Goal: Browse casually

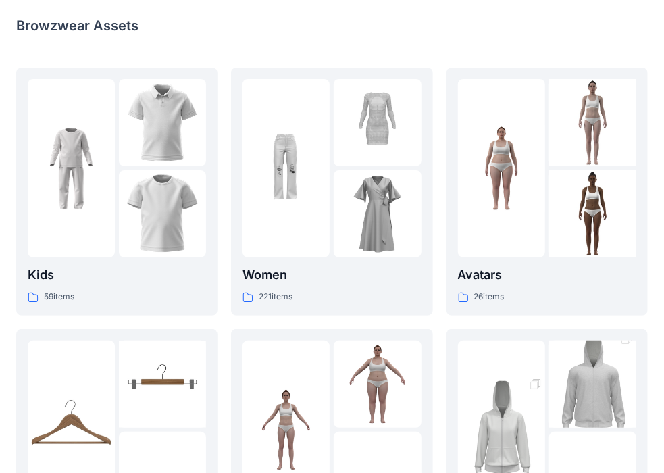
scroll to position [74, 0]
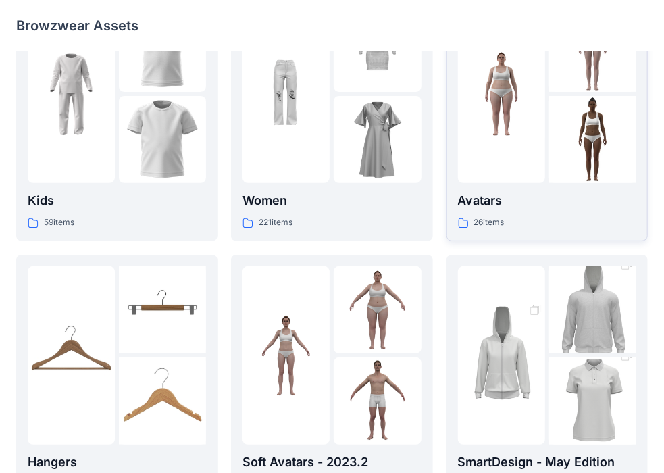
click at [530, 176] on div at bounding box center [501, 94] width 87 height 178
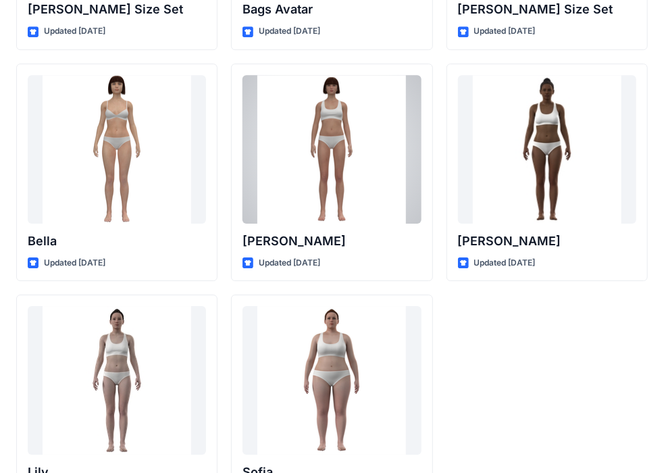
scroll to position [1675, 0]
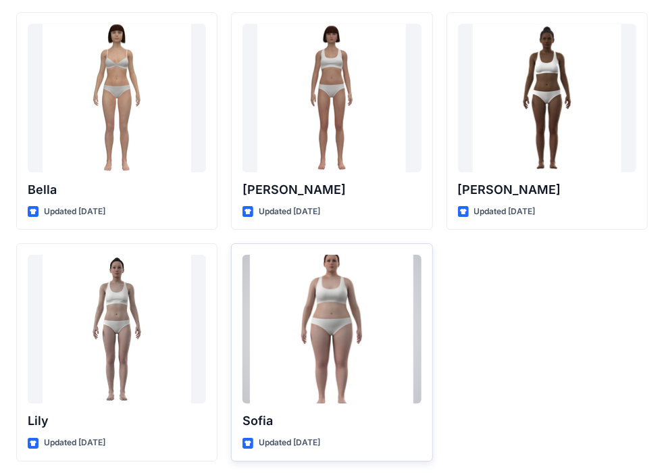
click at [304, 350] on div at bounding box center [331, 329] width 178 height 149
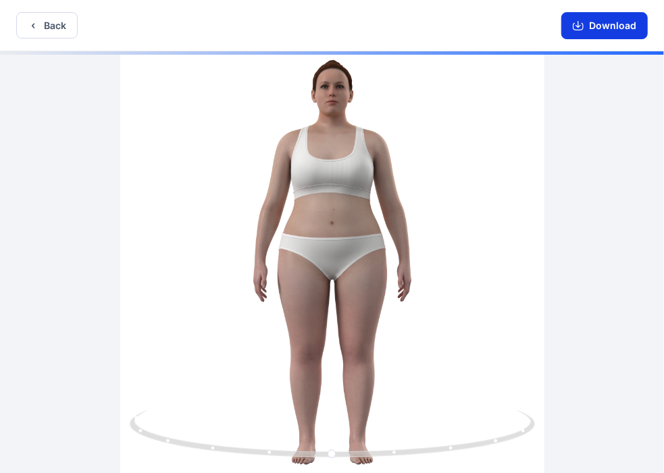
click at [633, 27] on button "Download" at bounding box center [604, 25] width 86 height 27
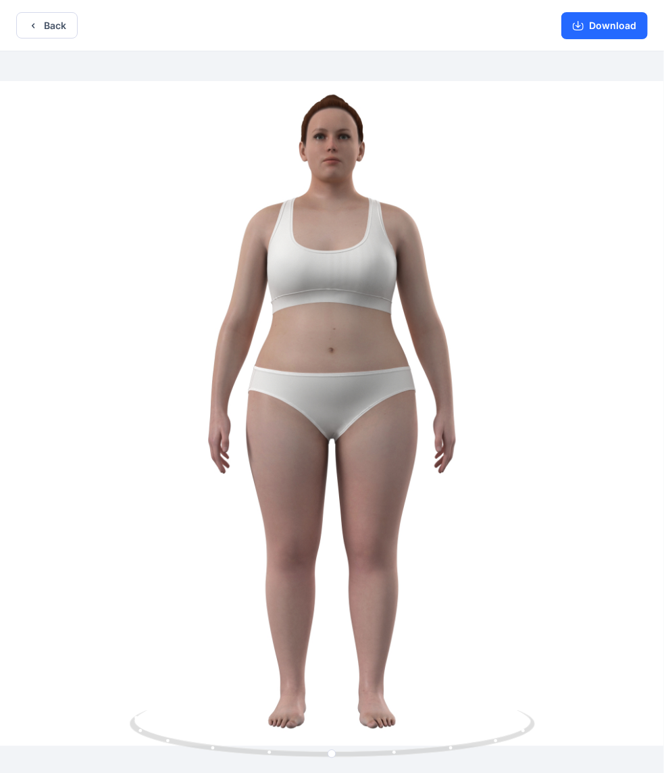
click at [50, 9] on div "Back Download" at bounding box center [332, 25] width 664 height 51
click at [51, 24] on button "Back" at bounding box center [46, 25] width 61 height 26
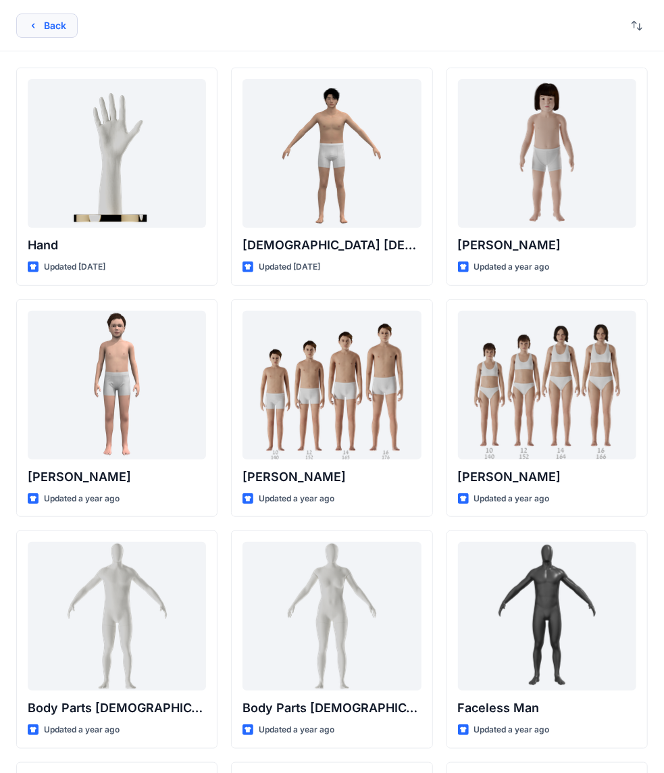
click at [58, 27] on button "Back" at bounding box center [46, 26] width 61 height 24
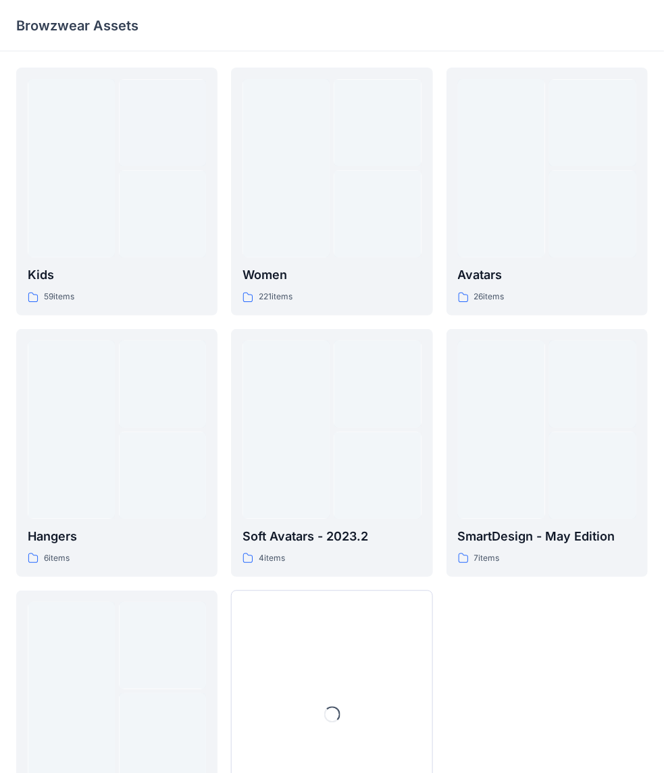
scroll to position [74, 0]
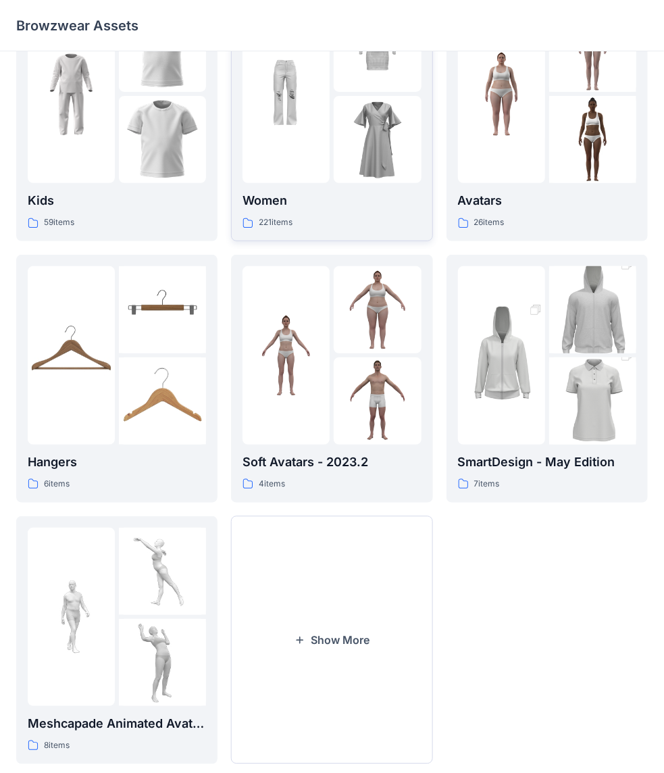
click at [315, 186] on div "Women 221 items" at bounding box center [331, 117] width 178 height 225
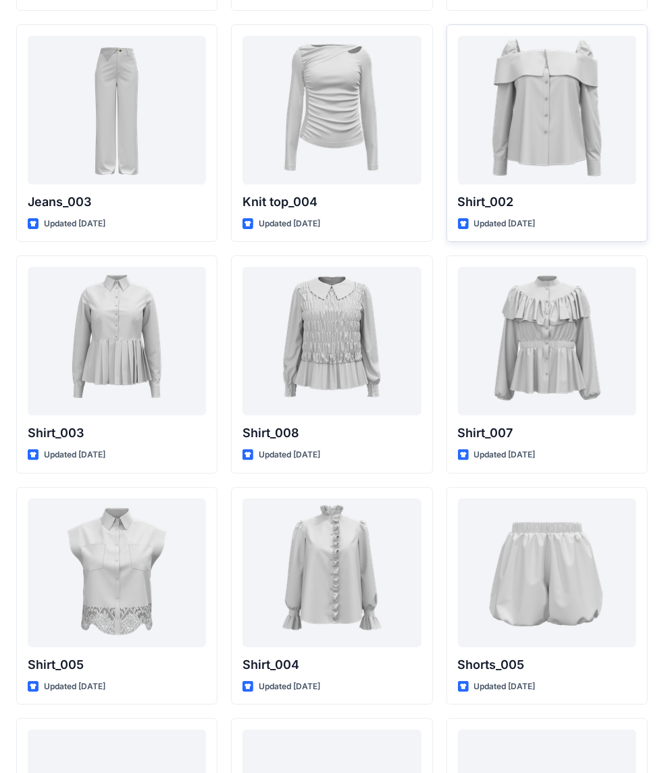
scroll to position [5826, 0]
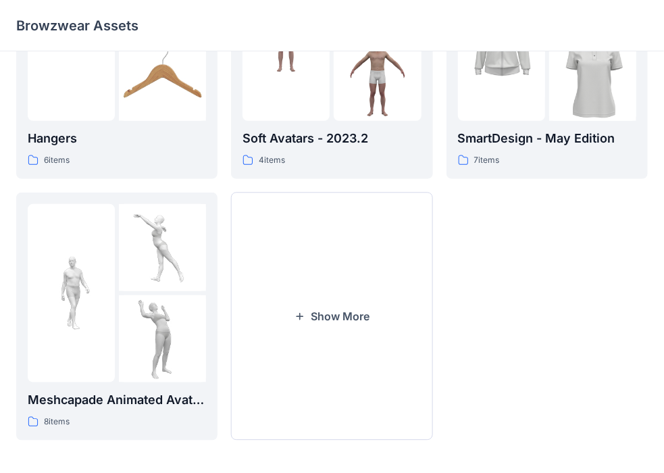
scroll to position [402, 0]
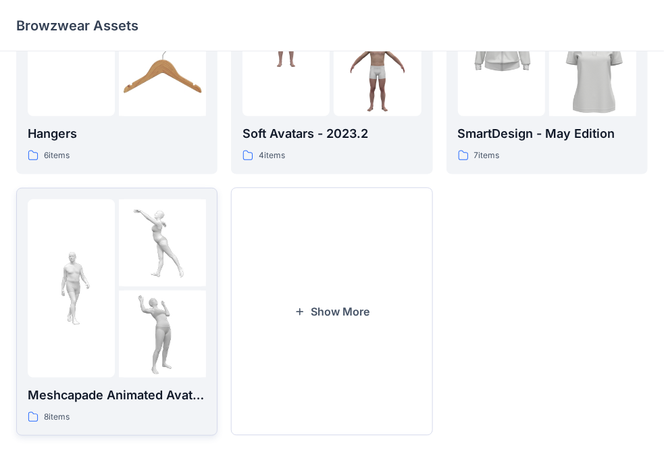
click at [99, 334] on div at bounding box center [71, 288] width 87 height 178
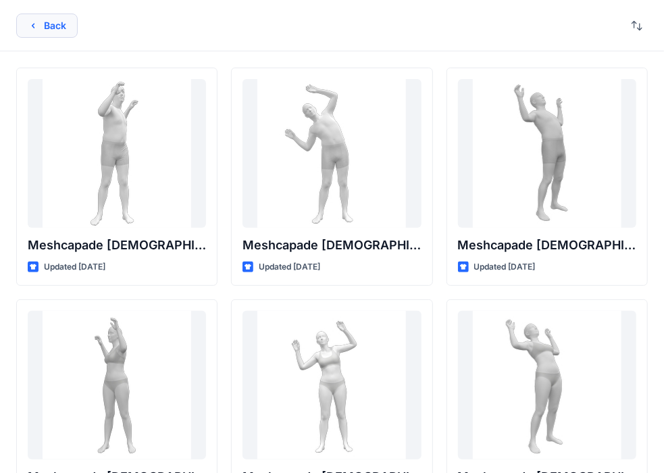
click at [57, 32] on button "Back" at bounding box center [46, 26] width 61 height 24
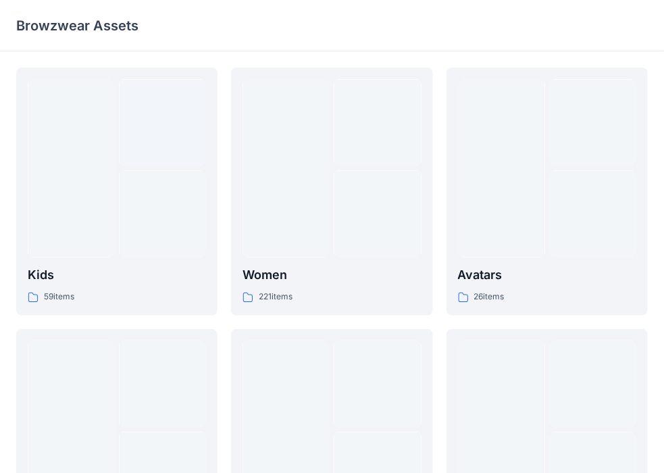
scroll to position [402, 0]
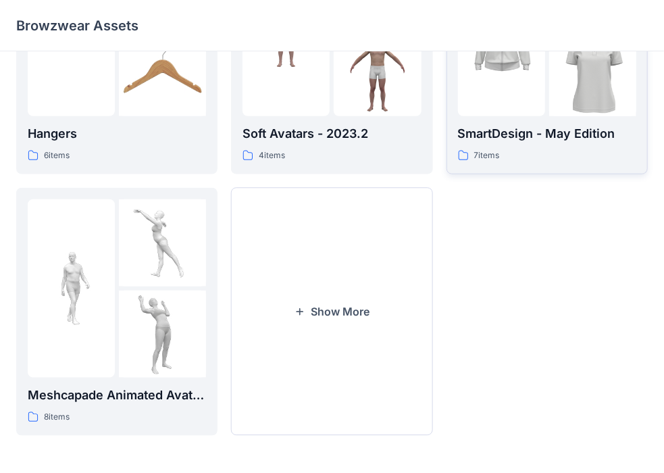
click at [528, 142] on p "SmartDesign - May Edition" at bounding box center [547, 133] width 178 height 19
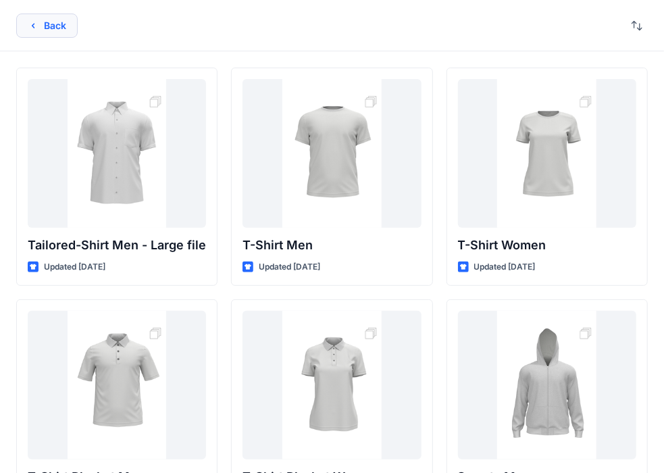
click at [42, 25] on button "Back" at bounding box center [46, 26] width 61 height 24
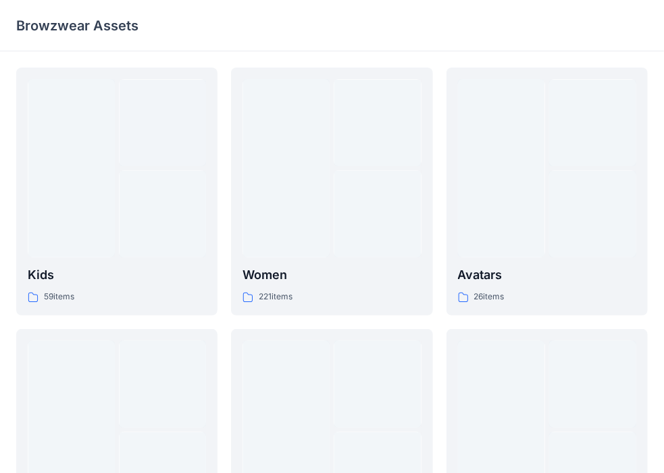
scroll to position [402, 0]
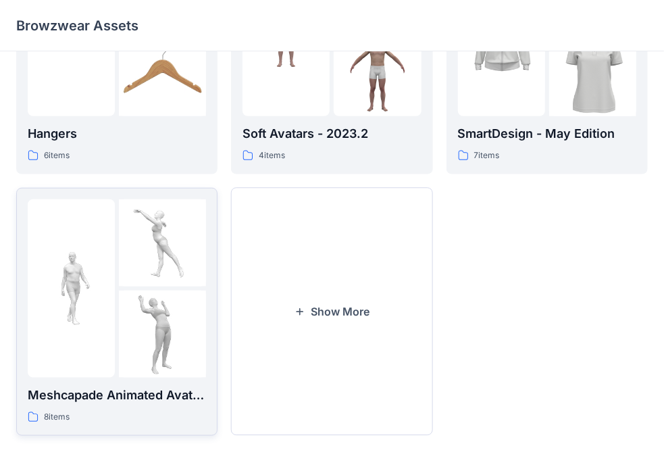
click at [179, 279] on img at bounding box center [162, 242] width 87 height 87
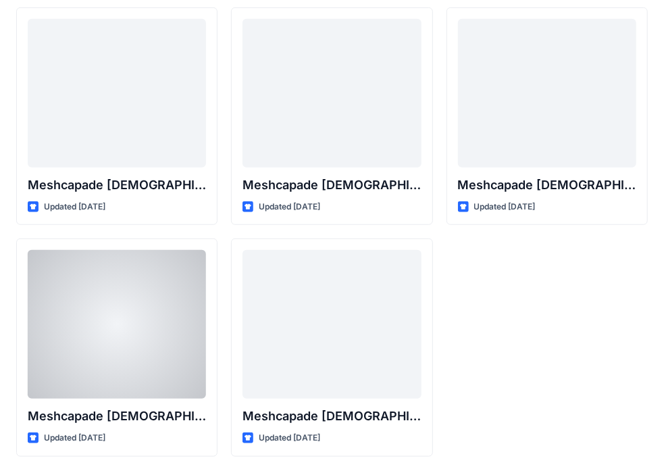
scroll to position [290, 0]
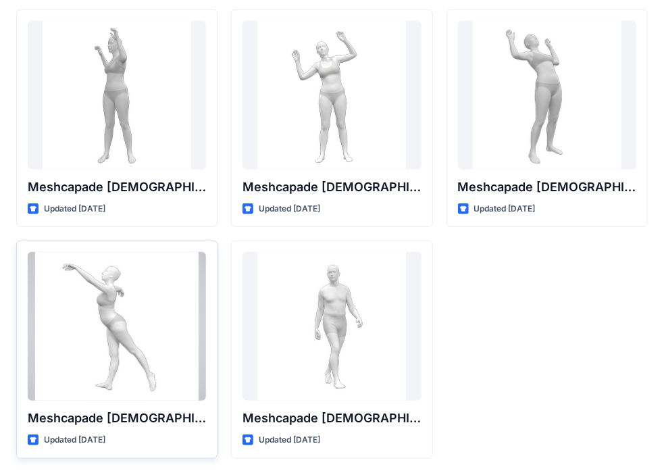
click at [194, 323] on div at bounding box center [117, 326] width 178 height 149
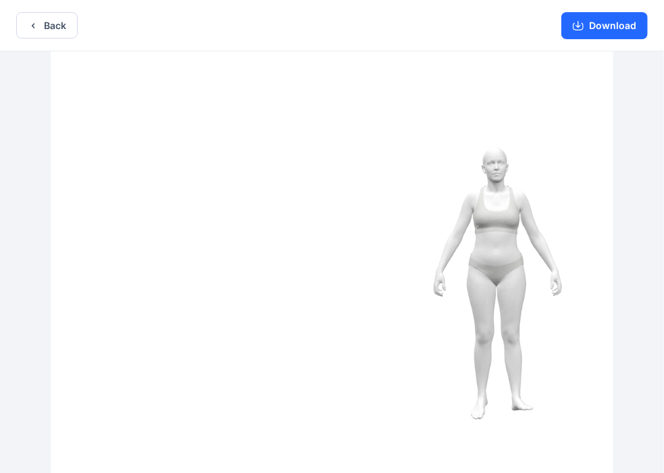
click at [26, 8] on div "Back Download" at bounding box center [332, 25] width 664 height 51
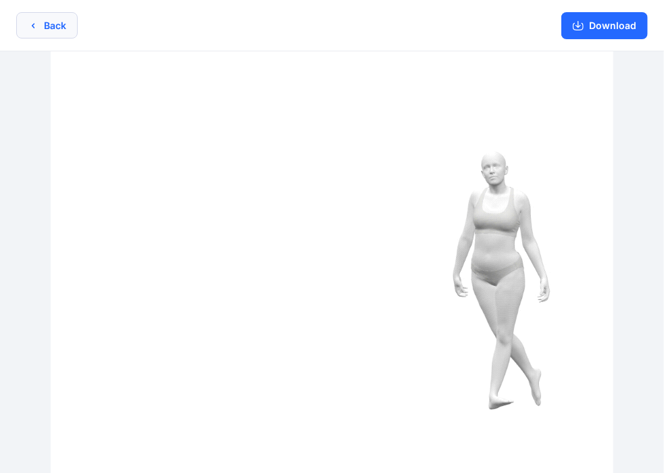
click at [32, 22] on icon "button" at bounding box center [33, 25] width 11 height 11
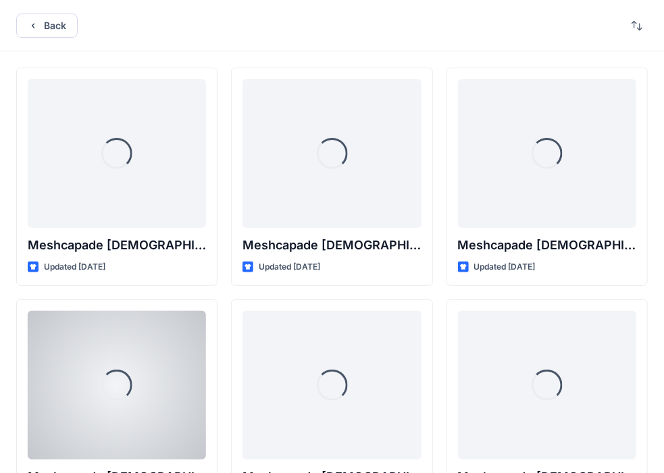
scroll to position [290, 0]
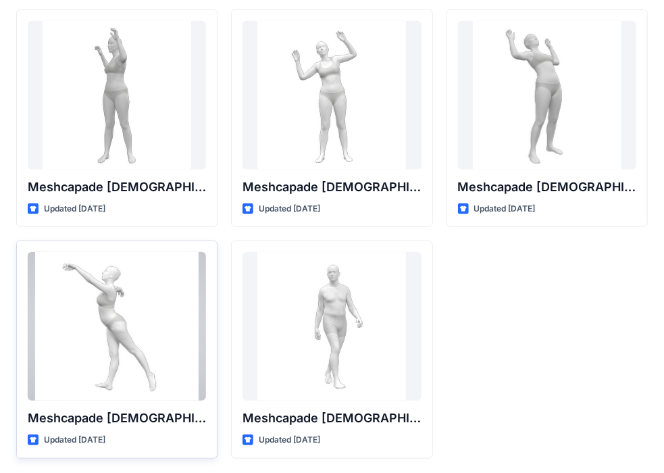
click at [134, 300] on div at bounding box center [117, 326] width 178 height 149
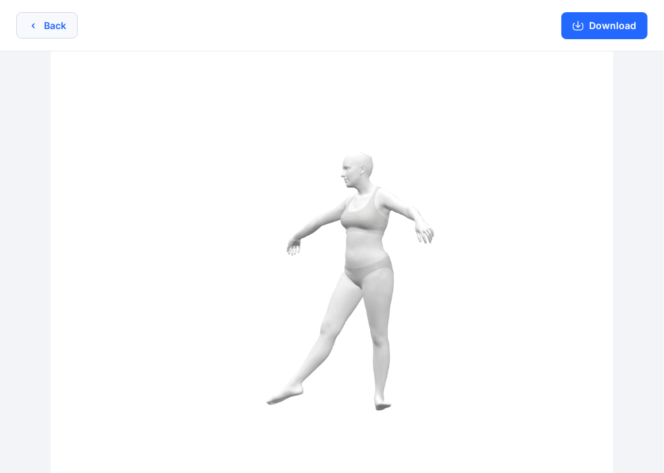
click at [27, 26] on button "Back" at bounding box center [46, 25] width 61 height 26
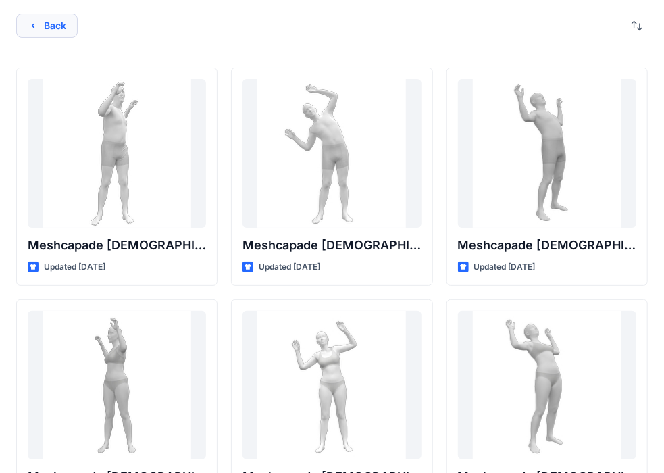
click at [31, 19] on button "Back" at bounding box center [46, 26] width 61 height 24
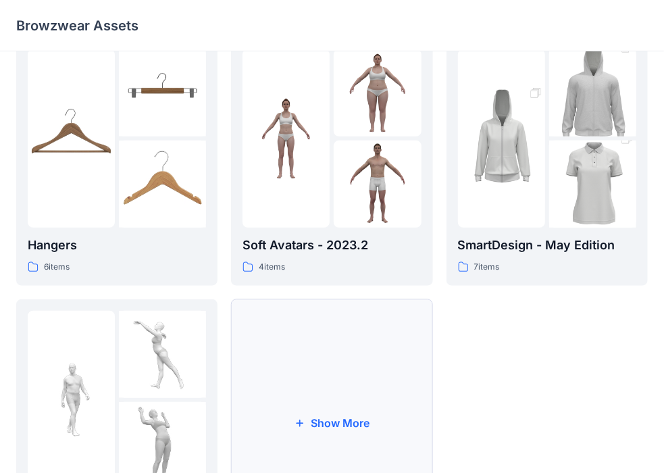
scroll to position [402, 0]
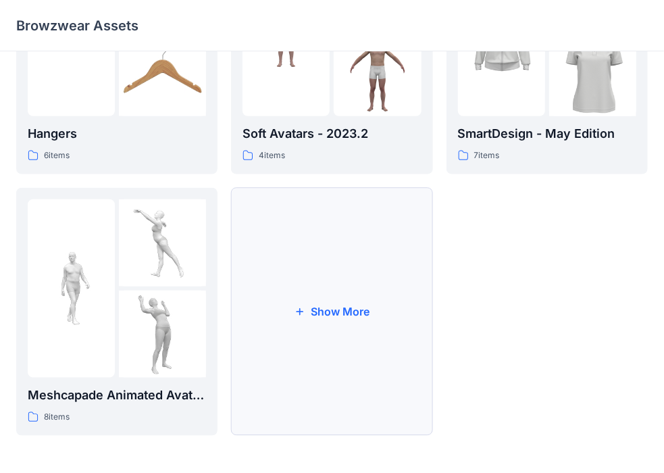
click at [303, 323] on button "Show More" at bounding box center [331, 312] width 201 height 248
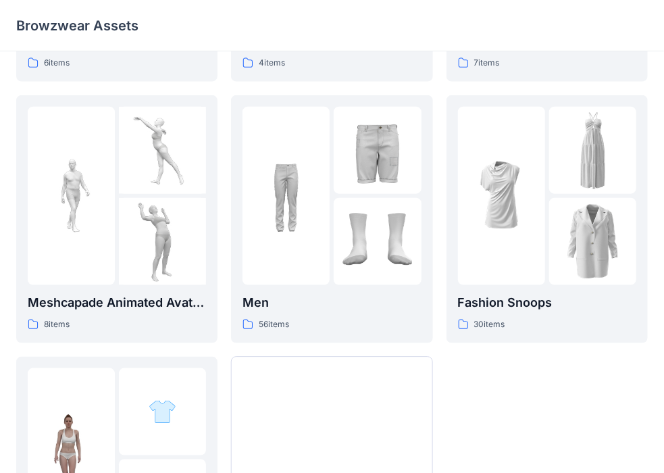
scroll to position [496, 0]
